Goal: Transaction & Acquisition: Register for event/course

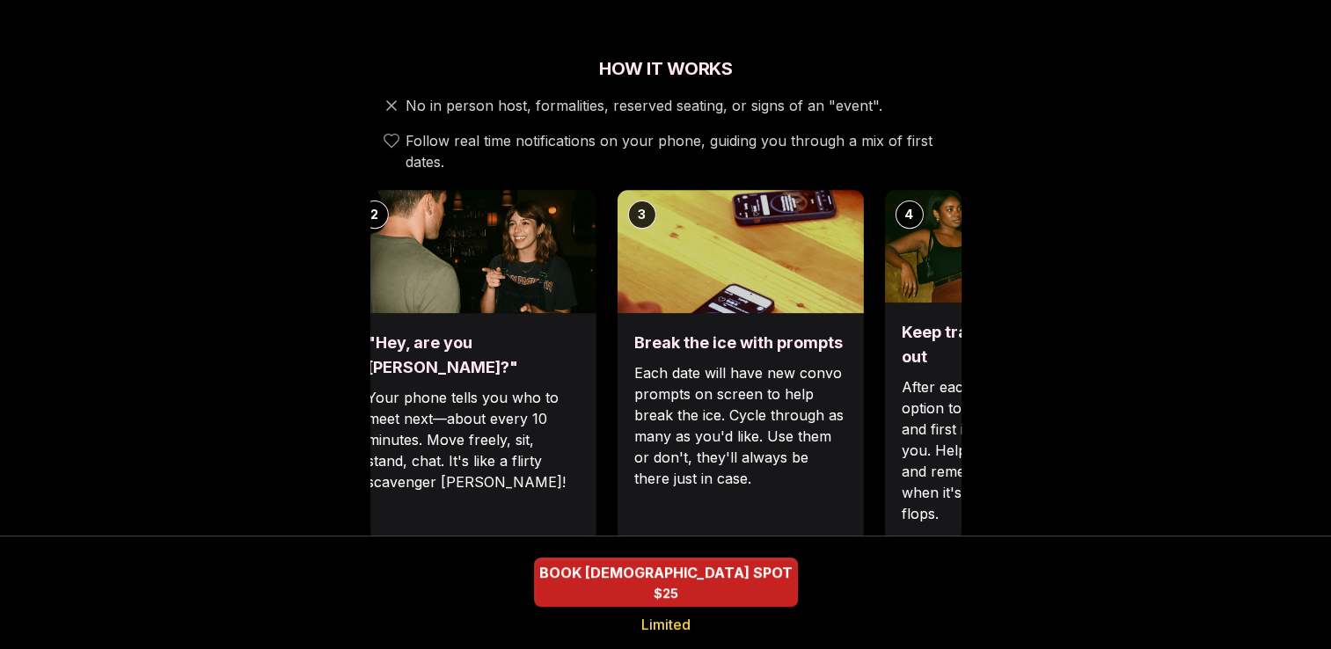
click at [646, 385] on p "Each date will have new convo prompts on screen to help break the ice. Cycle th…" at bounding box center [739, 426] width 211 height 127
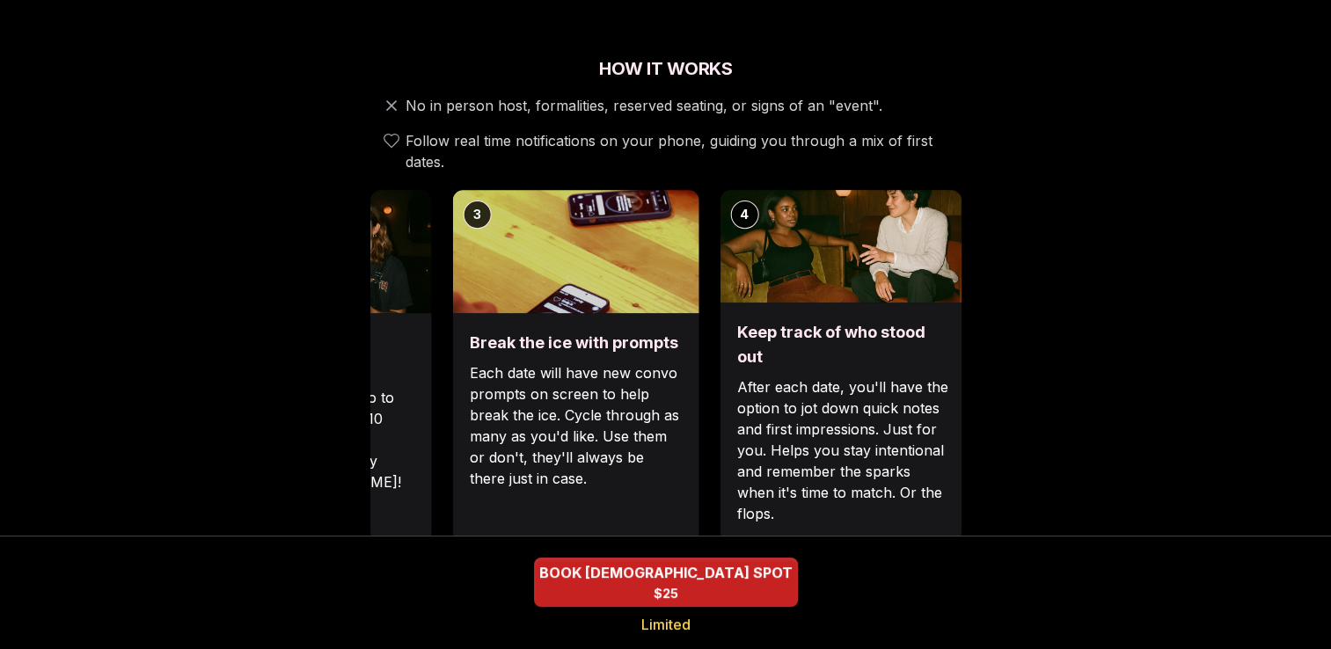
click at [634, 425] on p "Each date will have new convo prompts on screen to help break the ice. Cycle th…" at bounding box center [575, 426] width 211 height 127
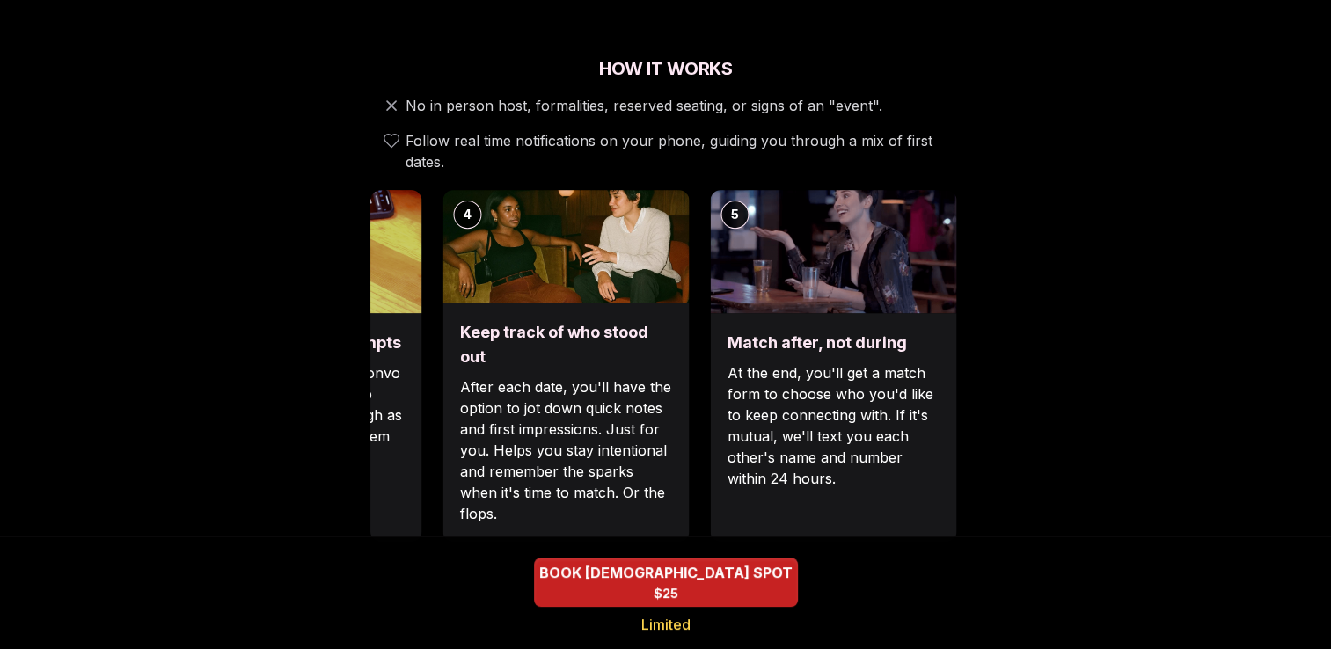
click at [596, 348] on div "Keep track of who stood out After each date, you'll have the option to jot down…" at bounding box center [566, 422] width 246 height 239
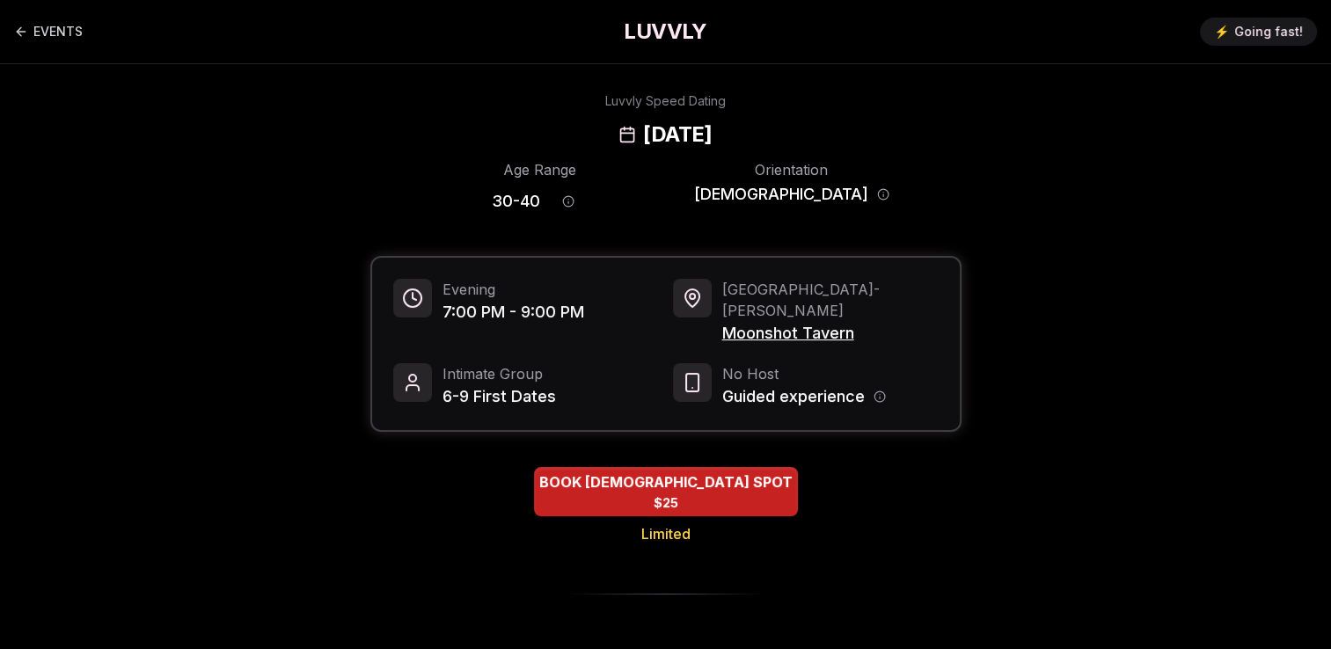
click at [659, 30] on h1 "LUVVLY" at bounding box center [665, 32] width 83 height 28
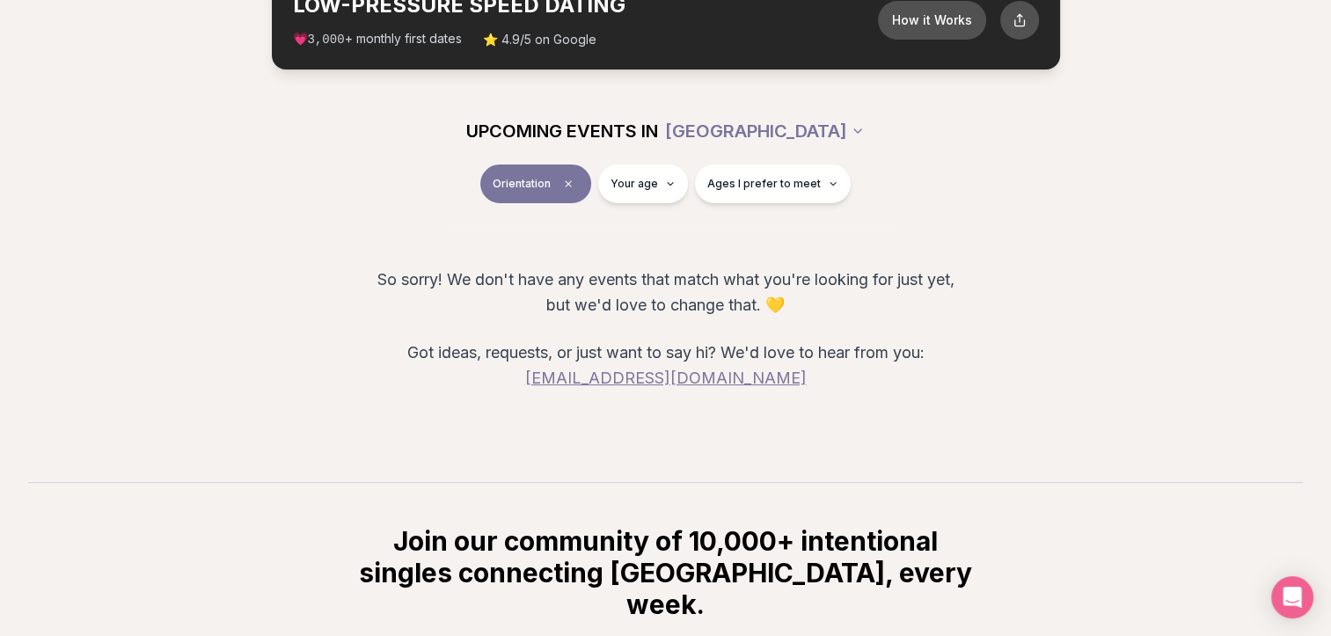
scroll to position [123, 0]
click at [574, 181] on icon "Clear event type filter" at bounding box center [568, 183] width 11 height 11
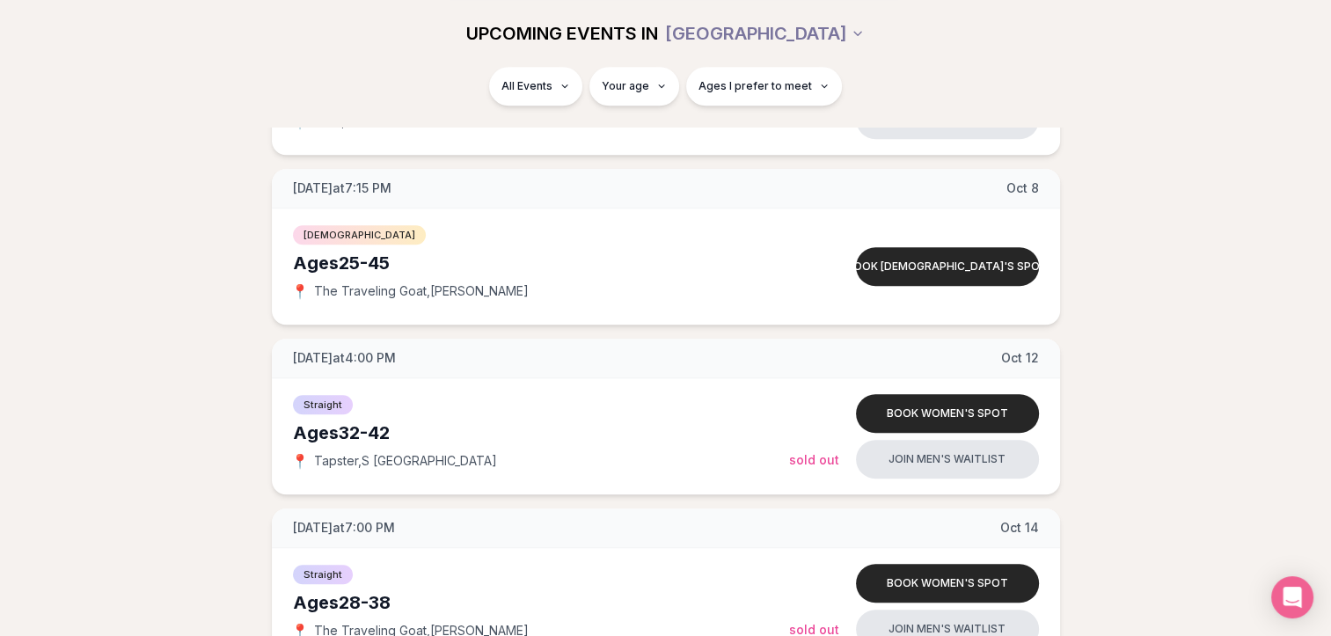
scroll to position [1319, 0]
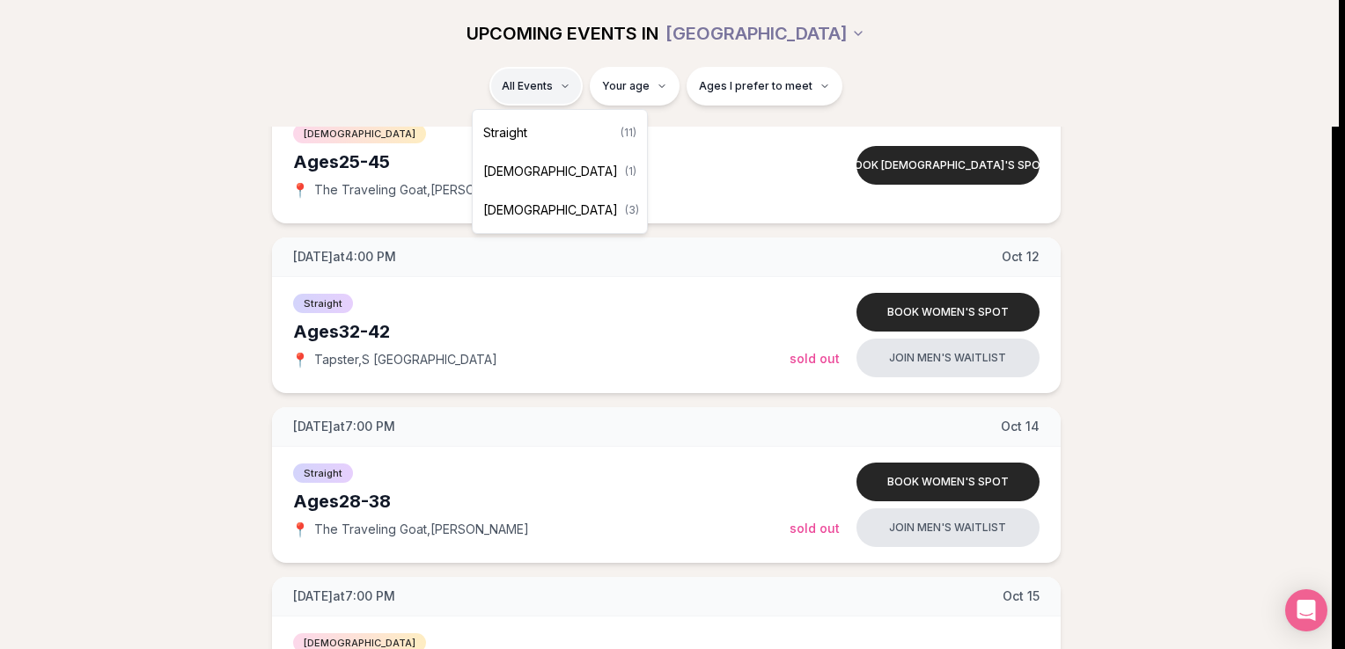
click at [551, 90] on html "Back to home luvvly LOW-PRESSURE SPEED DATING How it Works 💗 3,000 + monthly fi…" at bounding box center [672, 376] width 1345 height 3390
click at [176, 287] on html "Back to home luvvly LOW-PRESSURE SPEED DATING How it Works 💗 3,000 + monthly fi…" at bounding box center [672, 376] width 1345 height 3390
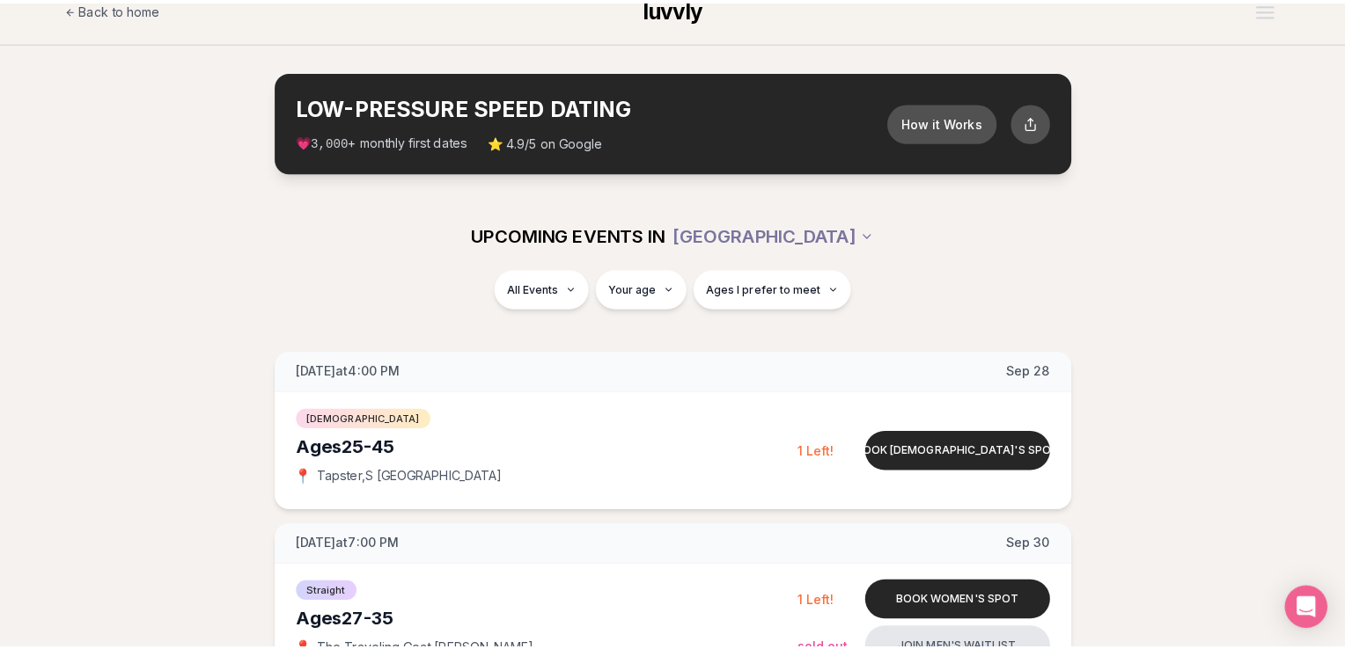
scroll to position [0, 0]
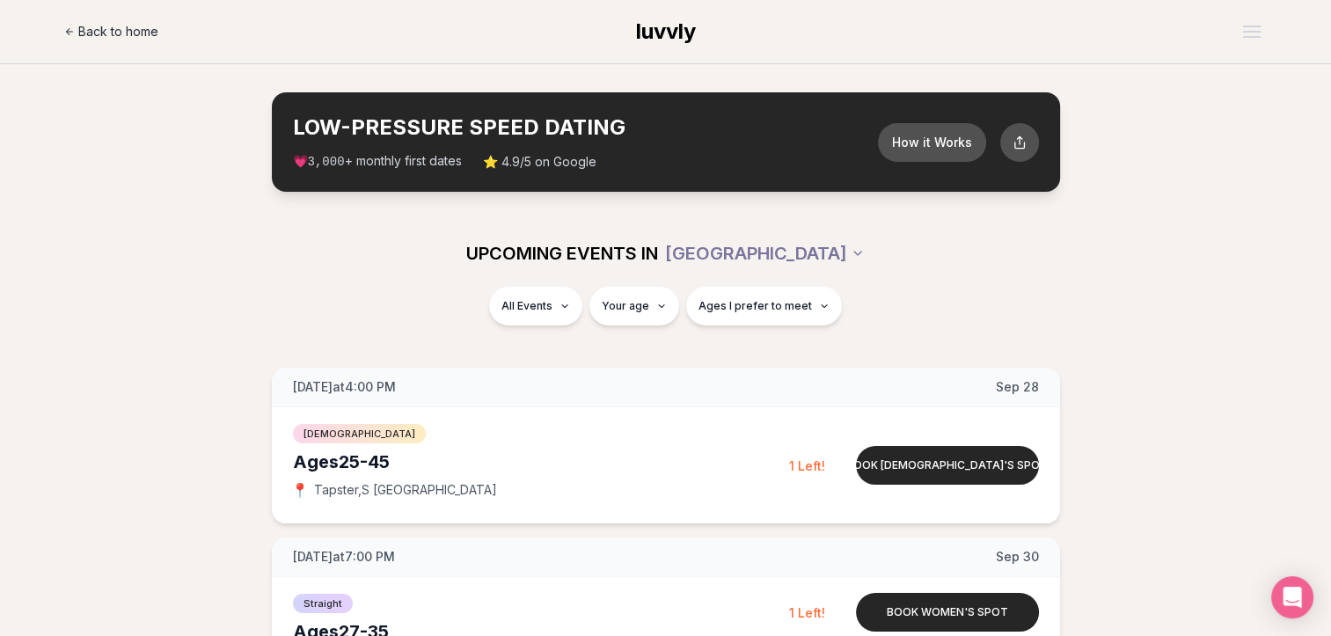
click at [81, 22] on link "Back to home" at bounding box center [111, 31] width 94 height 35
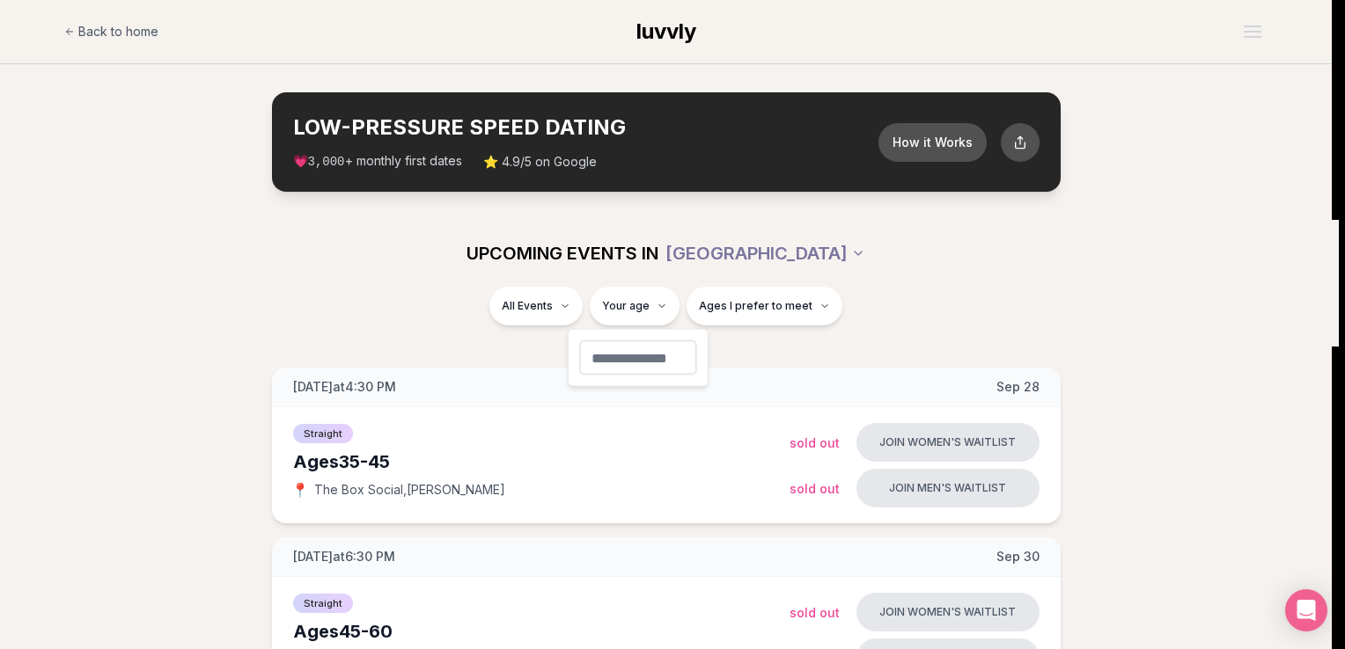
type input "**"
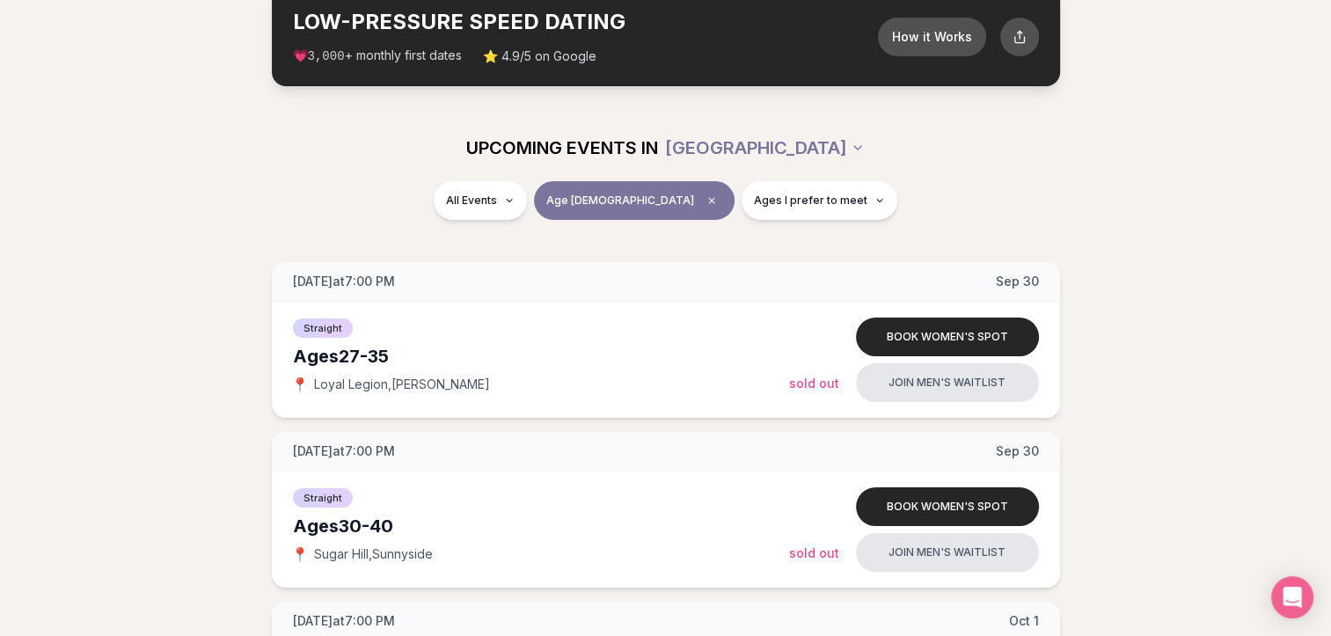
scroll to position [106, 0]
click at [802, 185] on button "Ages I prefer to meet" at bounding box center [820, 200] width 156 height 39
click at [922, 192] on div "All Events Age 31 Ages I prefer to meet" at bounding box center [666, 204] width 986 height 46
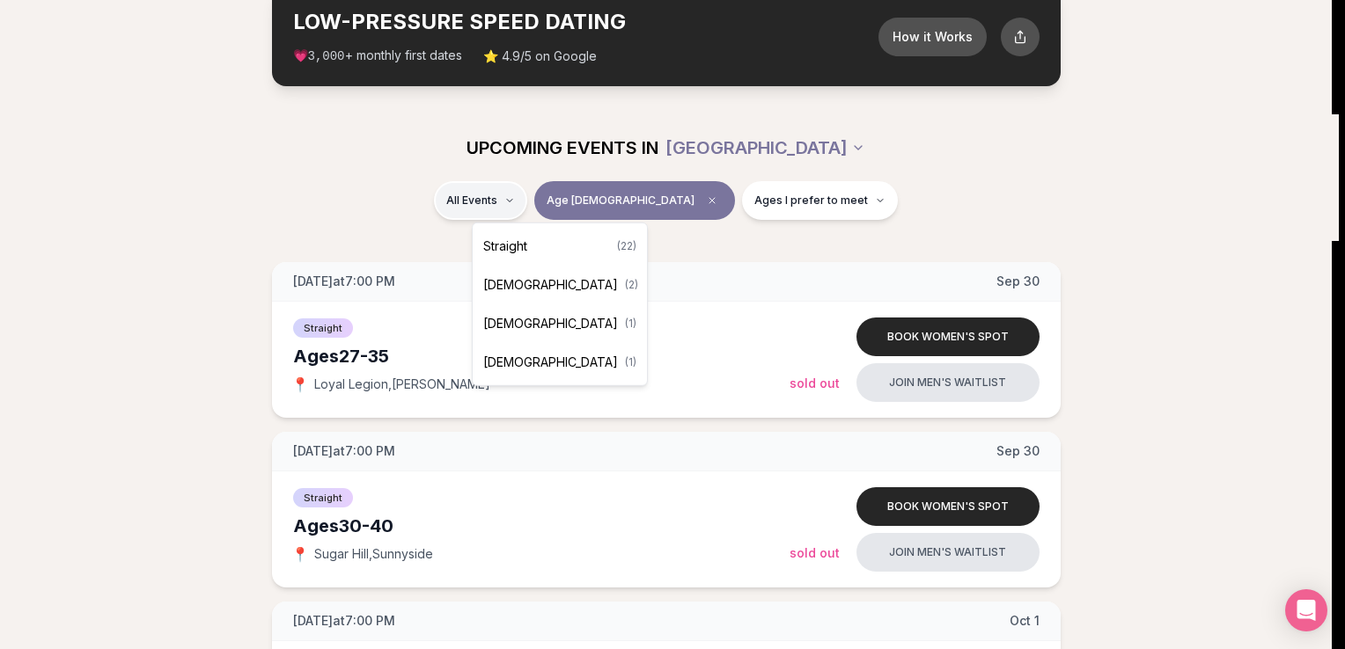
click at [535, 284] on span "Queer Women" at bounding box center [550, 285] width 135 height 18
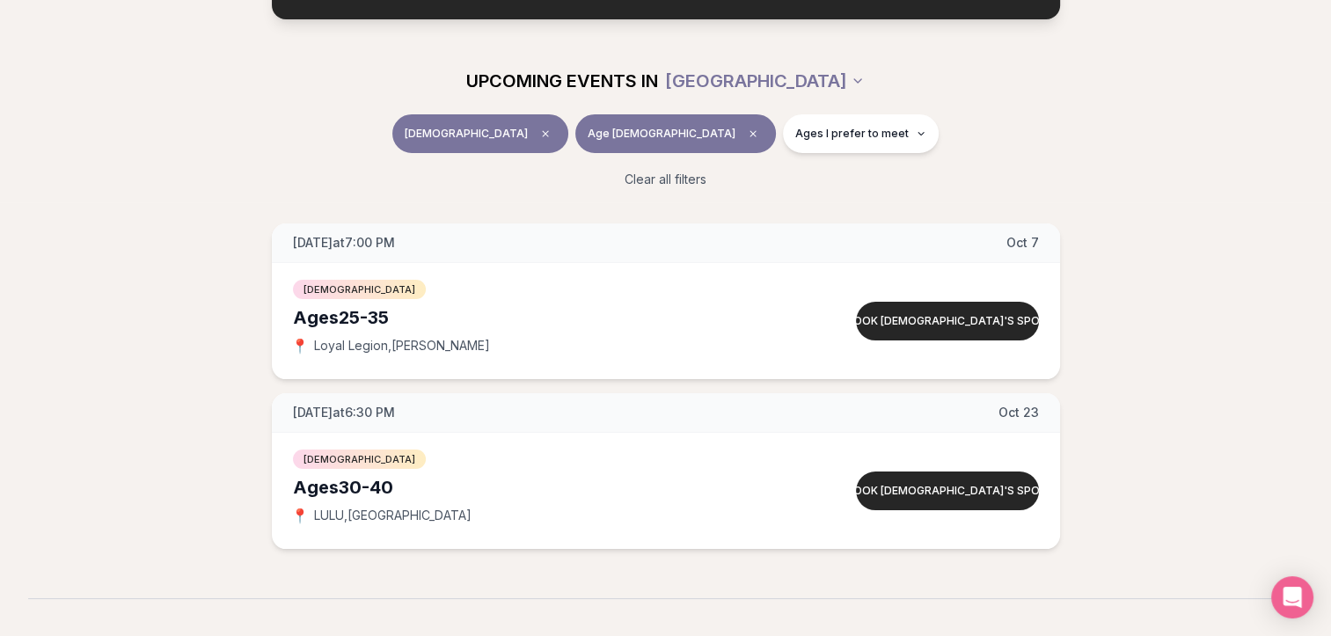
scroll to position [172, 0]
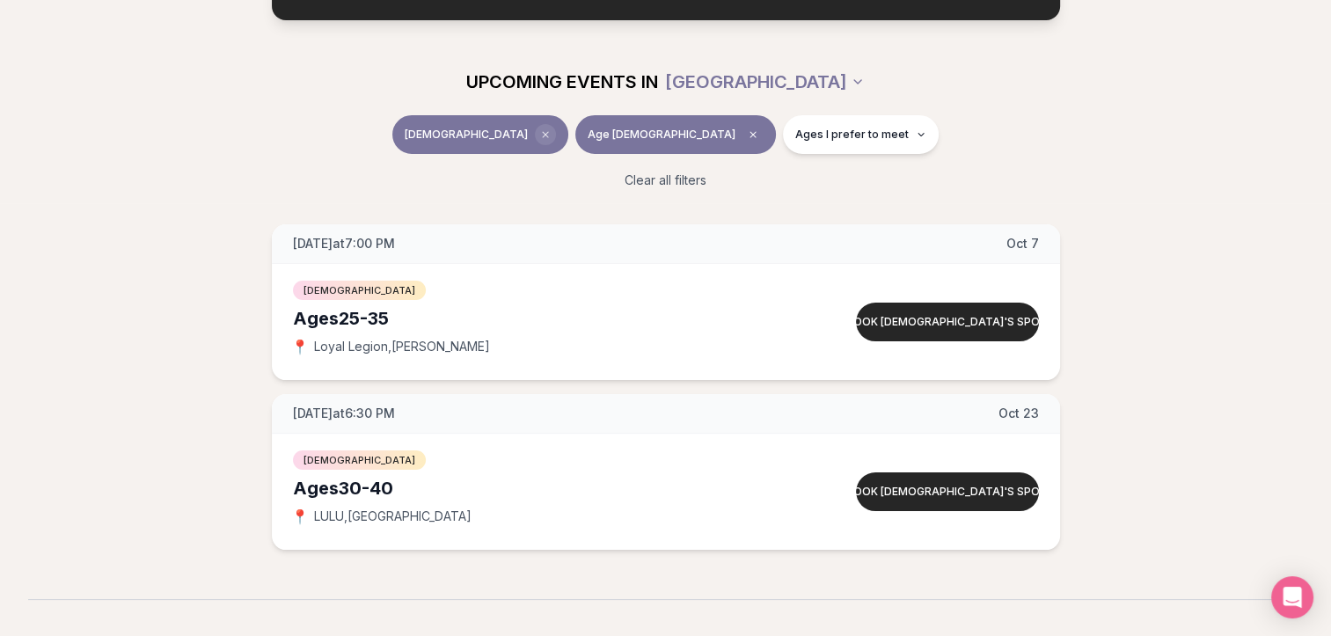
click at [551, 133] on icon "Clear event type filter" at bounding box center [545, 134] width 11 height 11
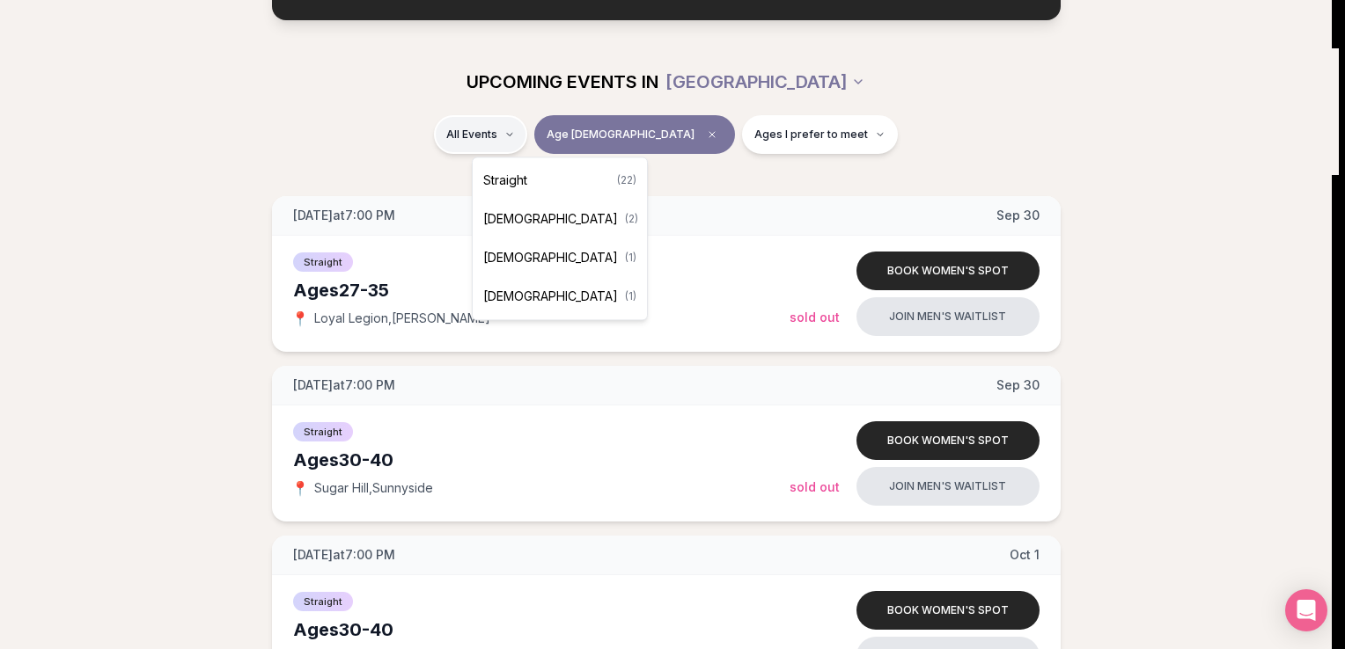
click at [515, 304] on span "[DEMOGRAPHIC_DATA]" at bounding box center [550, 297] width 135 height 18
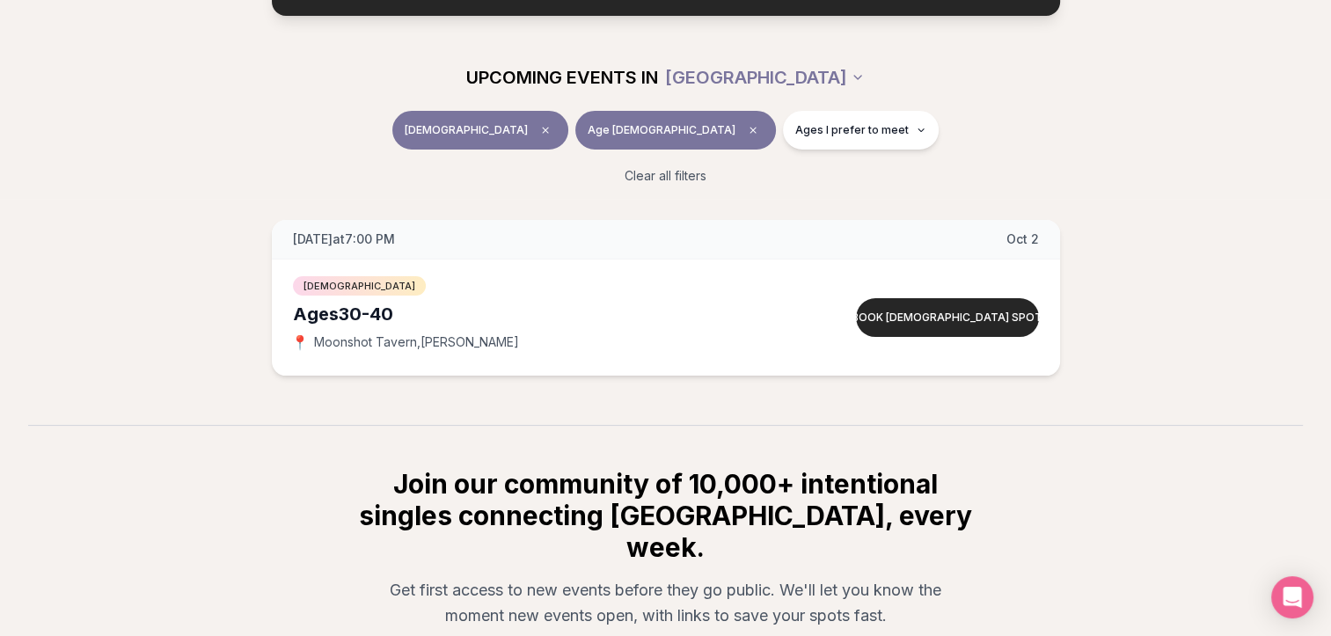
scroll to position [175, 0]
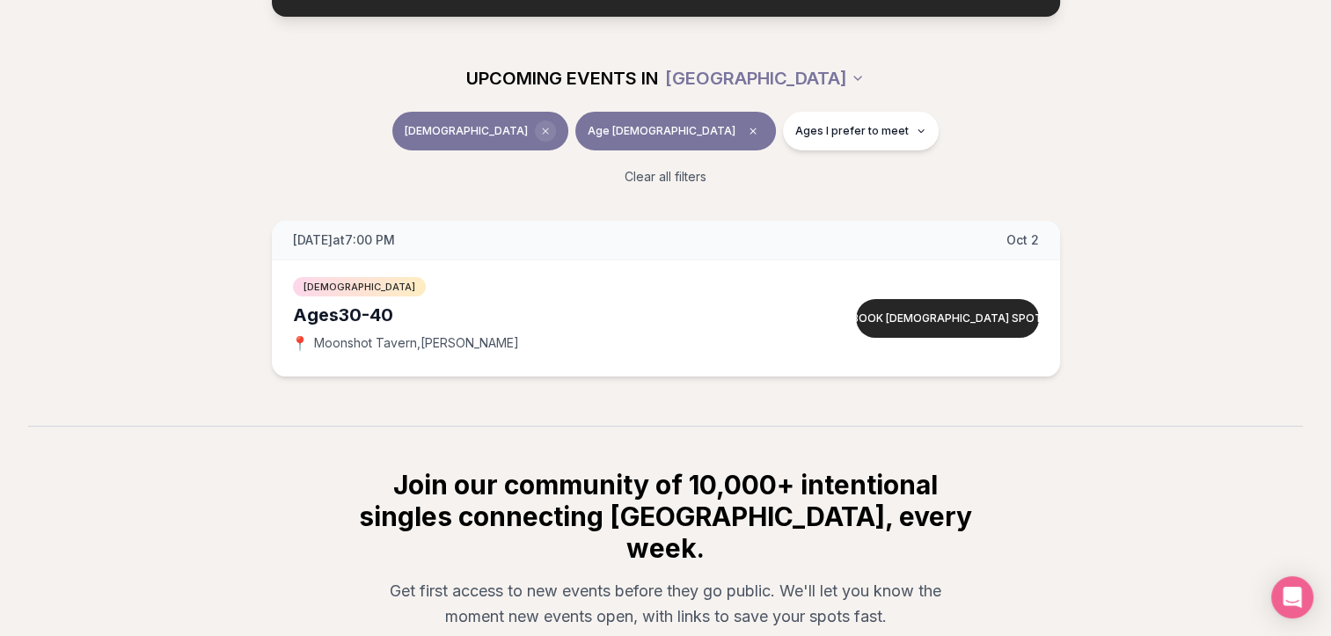
click at [551, 128] on icon "Clear event type filter" at bounding box center [545, 131] width 11 height 11
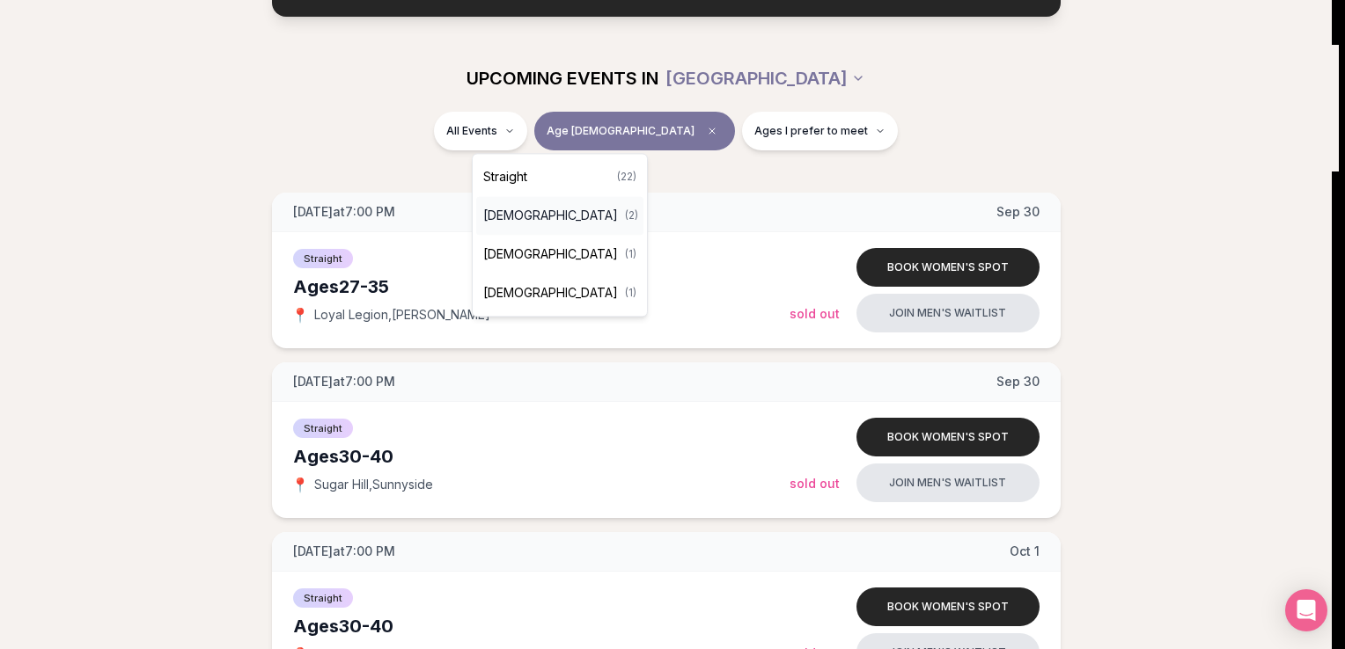
click at [531, 219] on span "Queer Women" at bounding box center [550, 216] width 135 height 18
